Goal: Navigation & Orientation: Find specific page/section

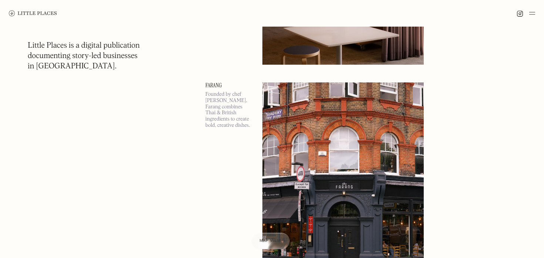
scroll to position [1278, 0]
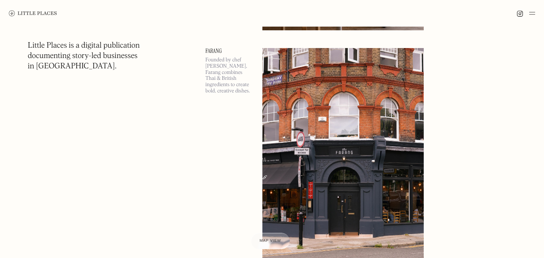
click at [337, 64] on img at bounding box center [342, 164] width 161 height 233
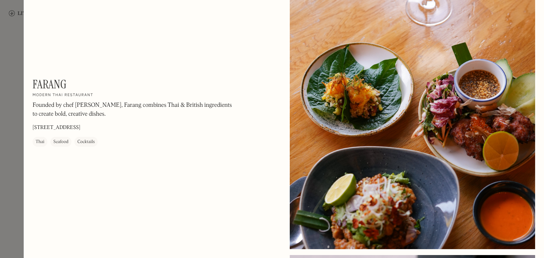
scroll to position [445, 0]
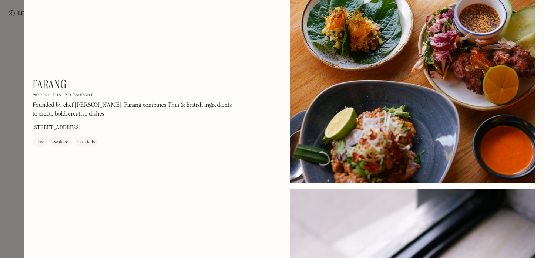
click at [13, 68] on div at bounding box center [272, 129] width 544 height 258
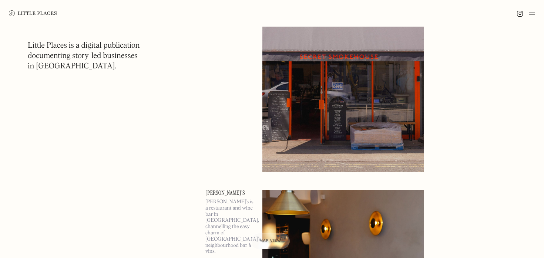
scroll to position [3468, 0]
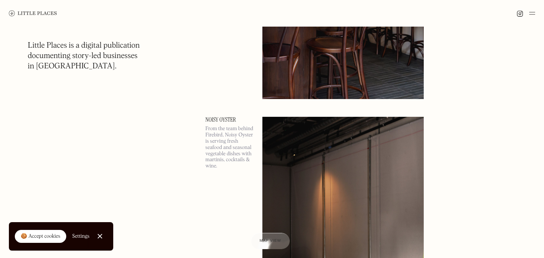
click at [531, 13] on img at bounding box center [532, 13] width 6 height 9
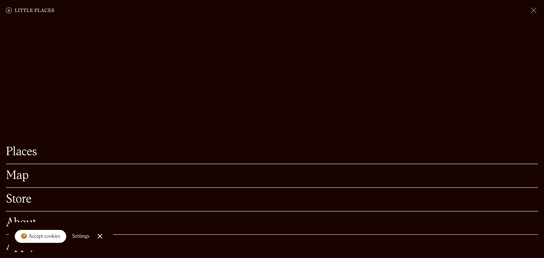
click at [24, 152] on link "Places" at bounding box center [272, 152] width 532 height 11
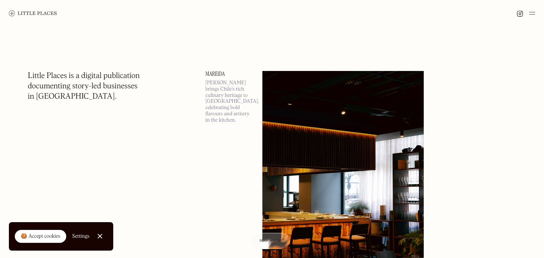
scroll to position [485, 0]
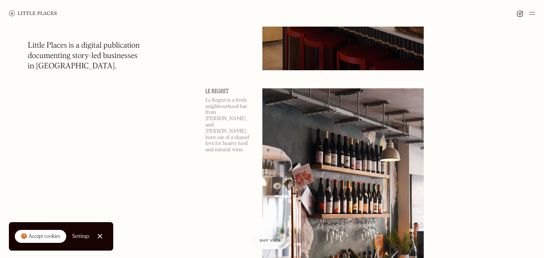
click at [528, 15] on div at bounding box center [526, 13] width 19 height 9
